Goal: Find contact information: Find contact information

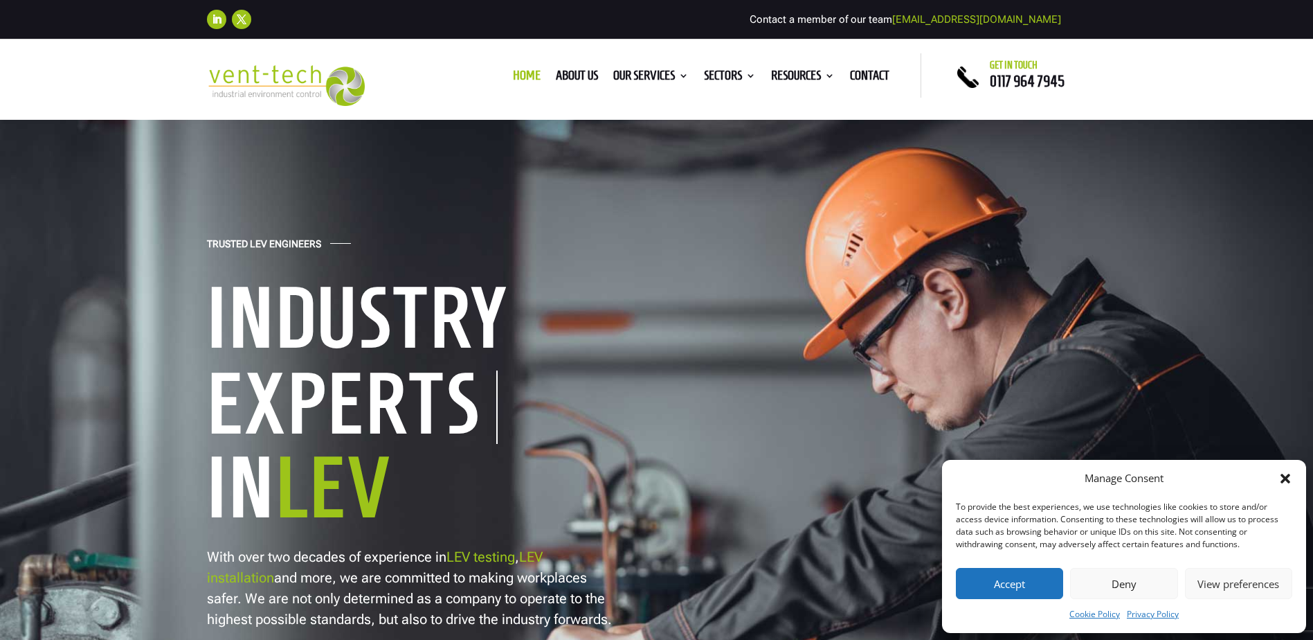
click at [1018, 575] on button "Accept" at bounding box center [1009, 583] width 107 height 31
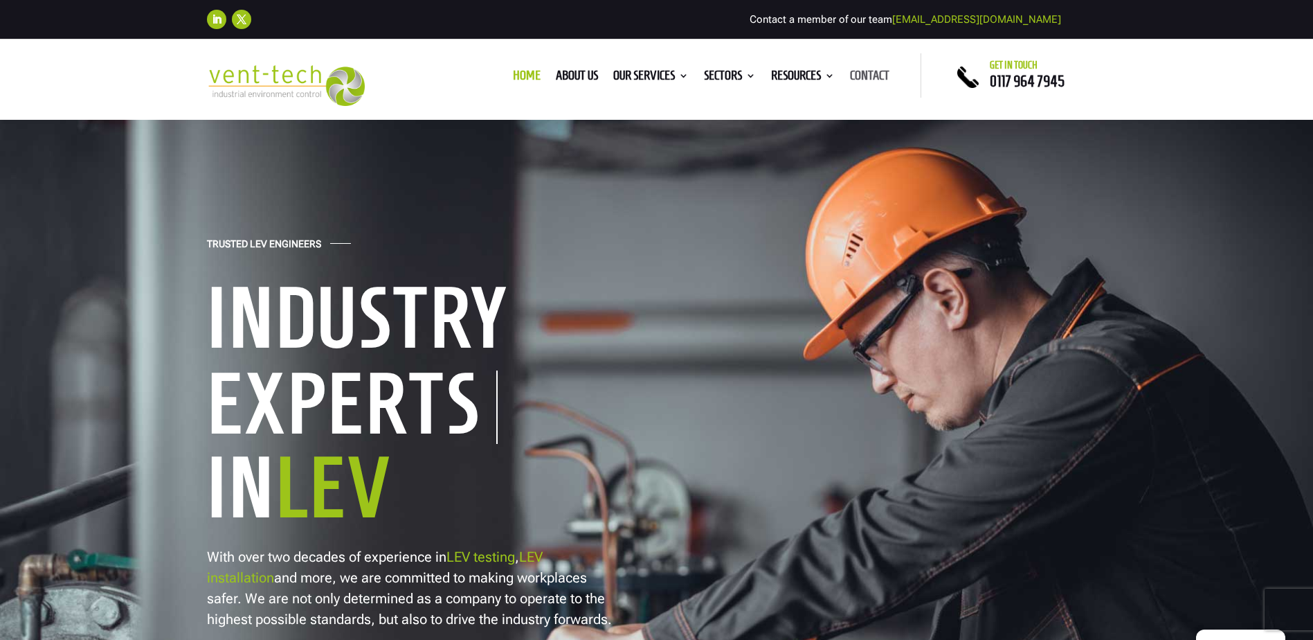
click at [867, 79] on link "Contact" at bounding box center [869, 78] width 39 height 15
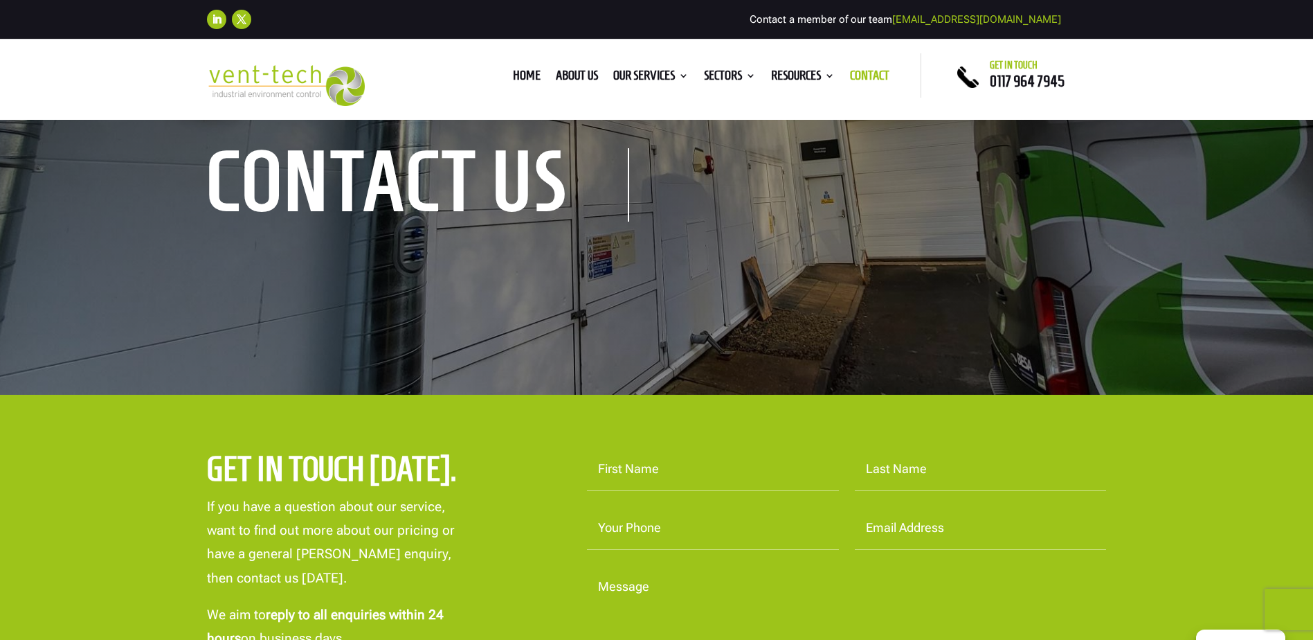
scroll to position [277, 0]
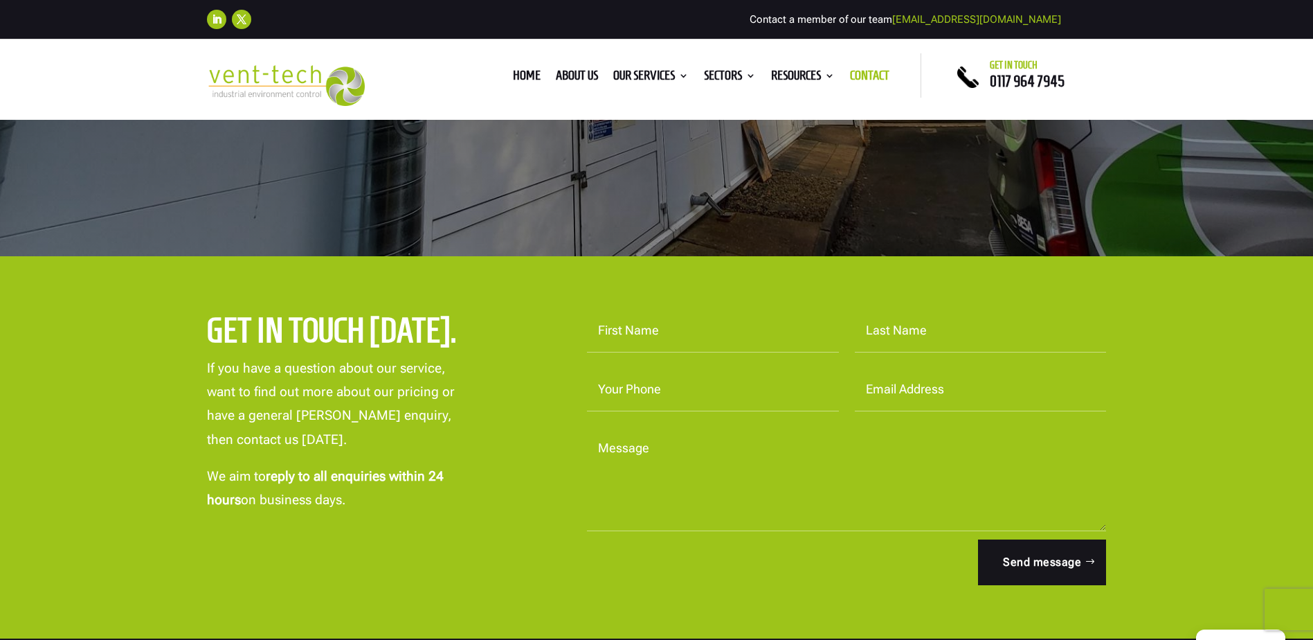
drag, startPoint x: 345, startPoint y: 500, endPoint x: 190, endPoint y: 334, distance: 226.8
click at [190, 334] on div "Get in touch today. If you have a question about our service, want to find out …" at bounding box center [656, 447] width 1313 height 382
click at [525, 447] on div "Get in touch today. If you have a question about our service, want to find out …" at bounding box center [372, 410] width 330 height 202
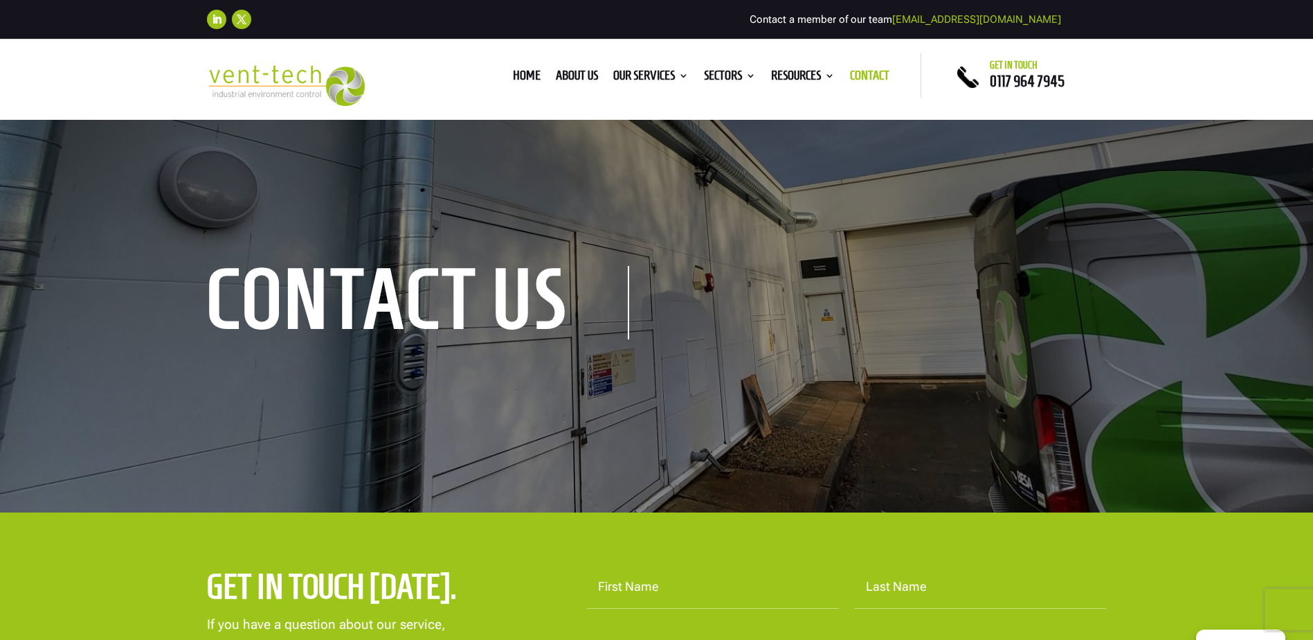
scroll to position [0, 0]
